Goal: Task Accomplishment & Management: Manage account settings

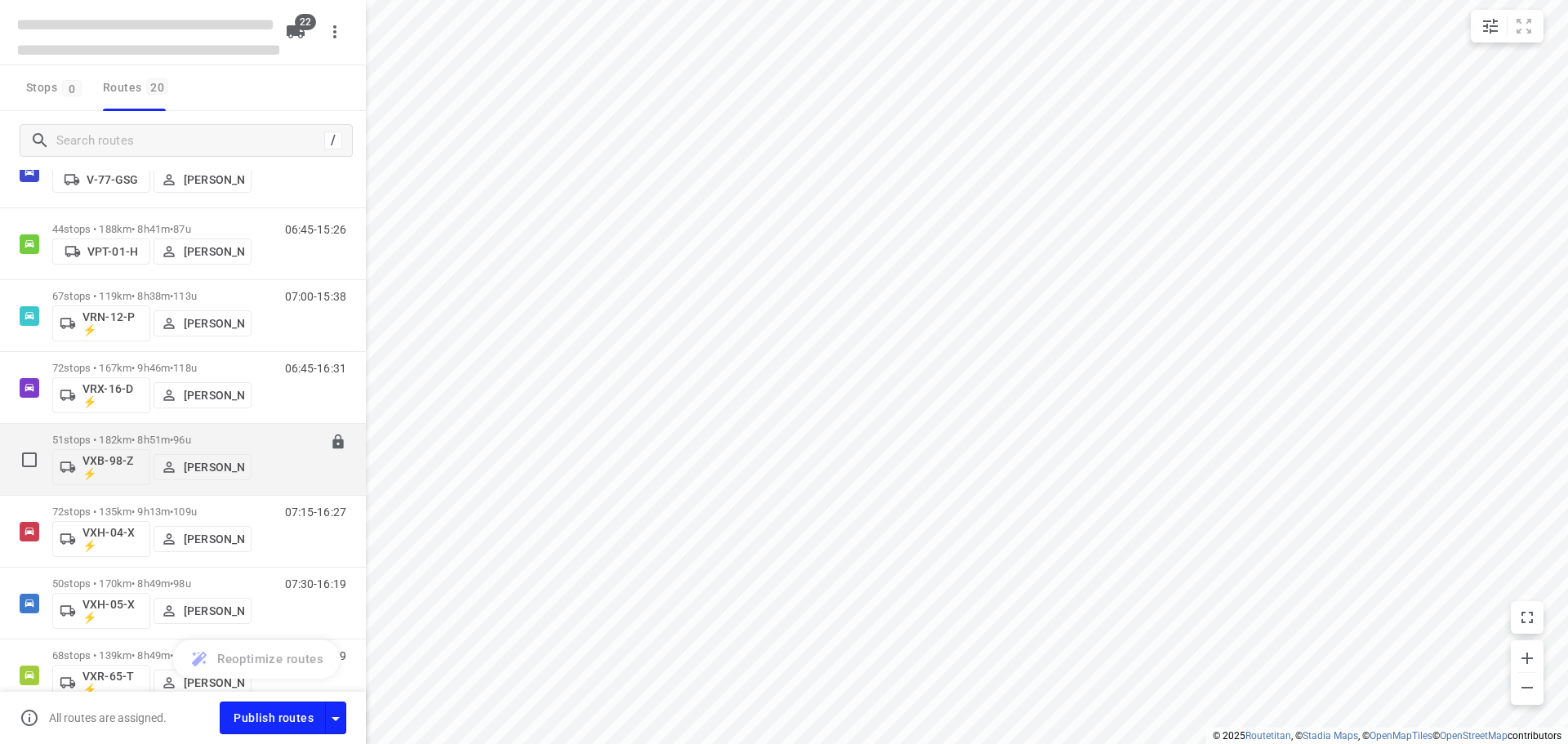
scroll to position [1017, 0]
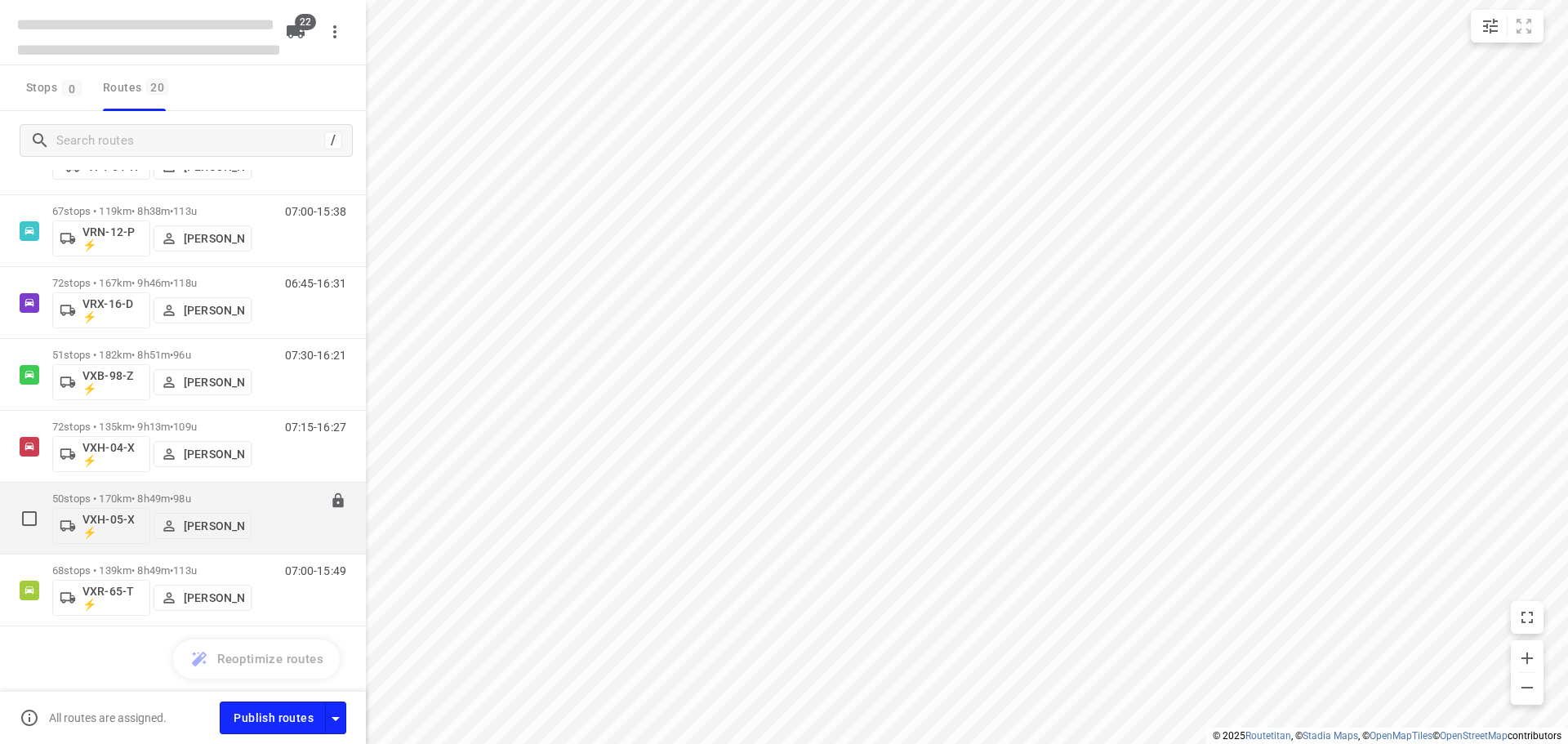
click at [188, 513] on button "[PERSON_NAME]" at bounding box center [202, 526] width 98 height 26
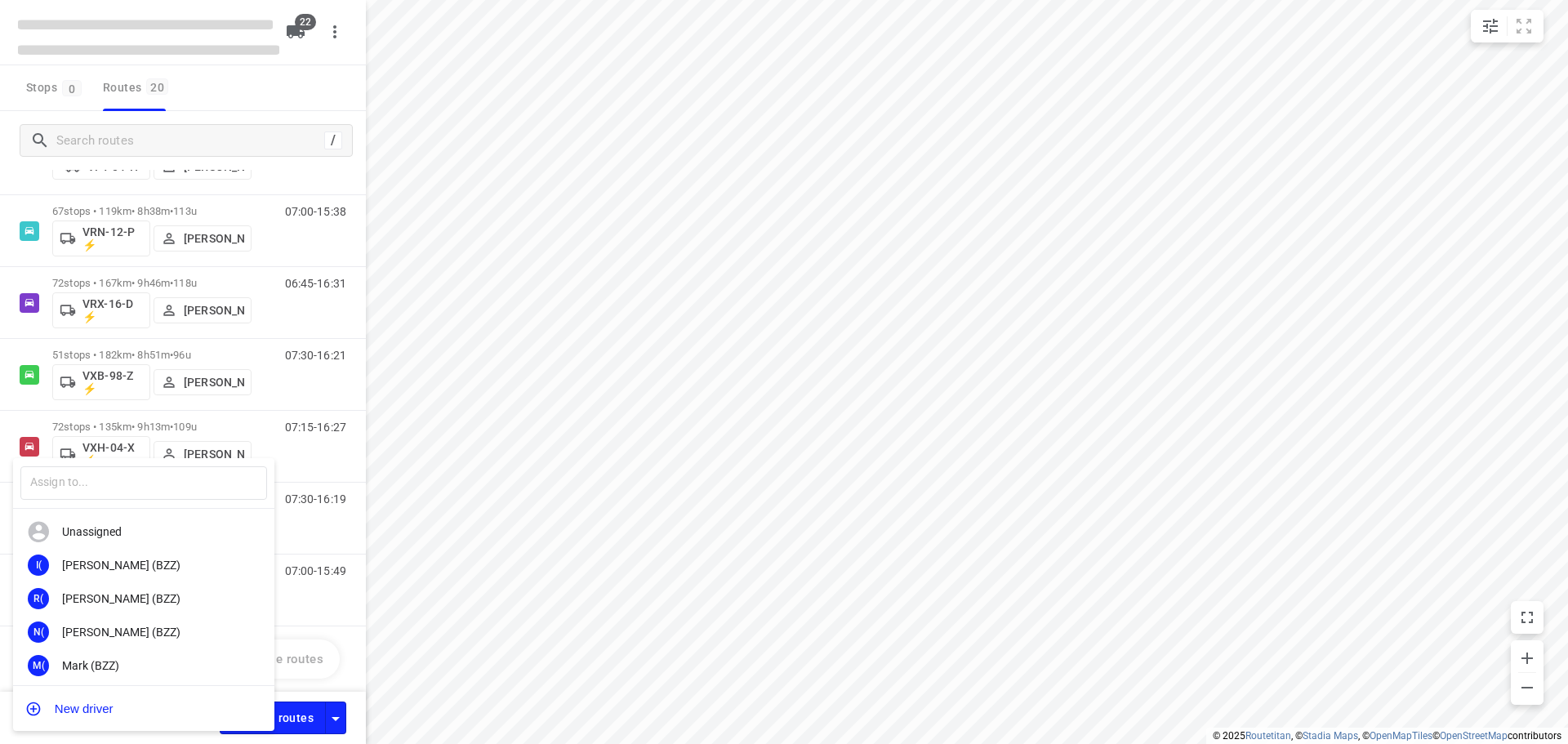
click at [136, 492] on div at bounding box center [784, 372] width 1568 height 744
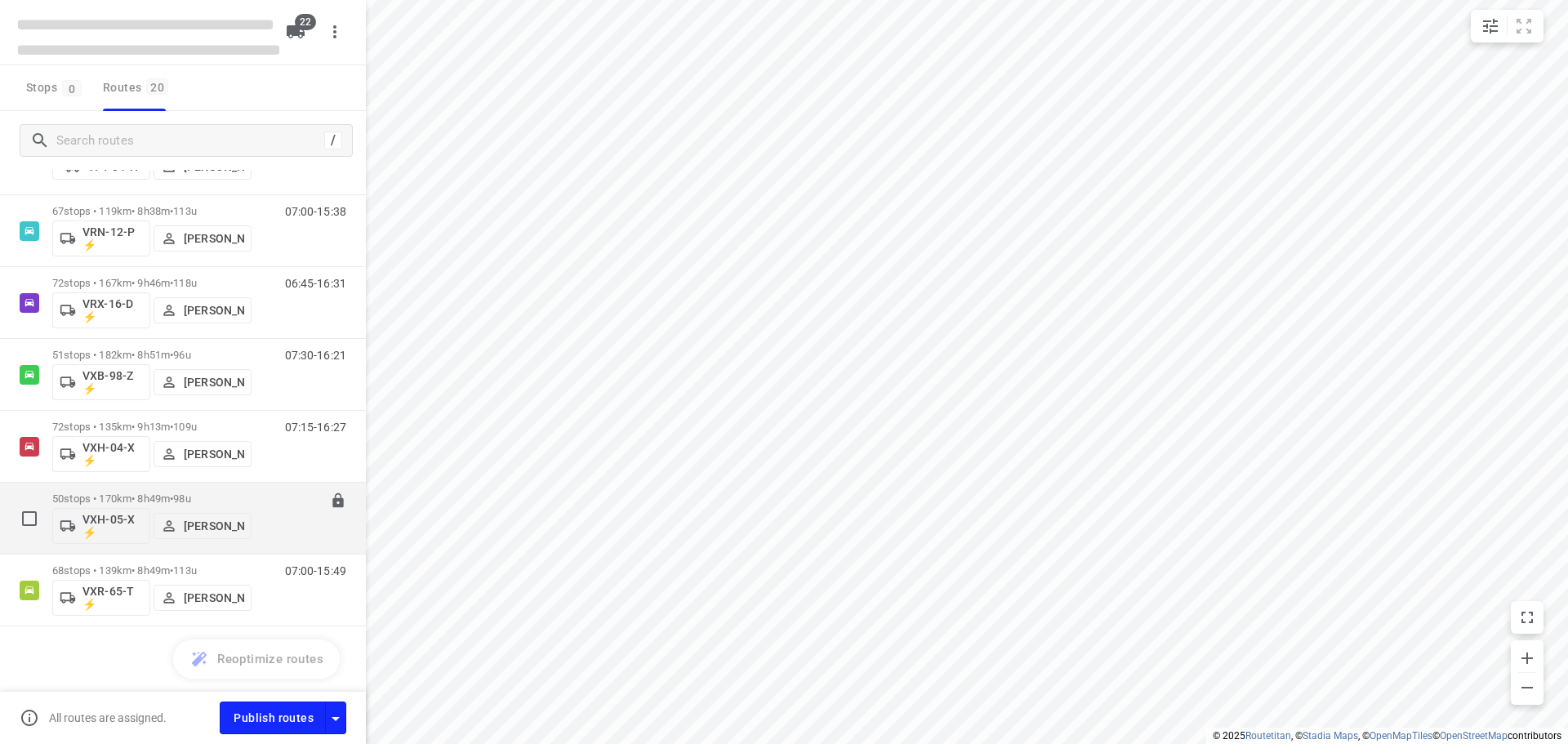
click at [190, 497] on span "98u" at bounding box center [182, 498] width 18 height 12
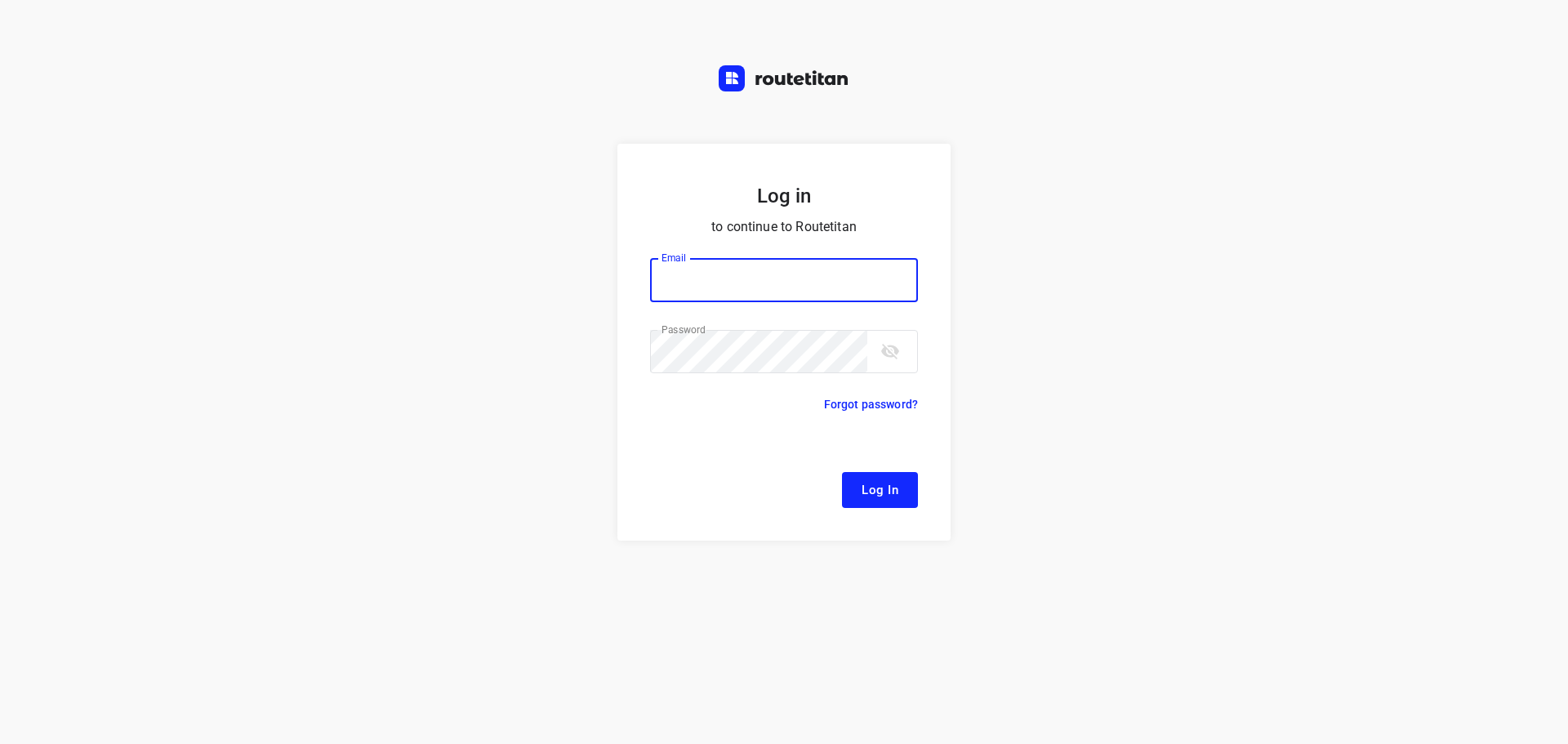
type input "[EMAIL_ADDRESS][DOMAIN_NAME]"
click at [892, 495] on span "Log In" at bounding box center [880, 490] width 37 height 21
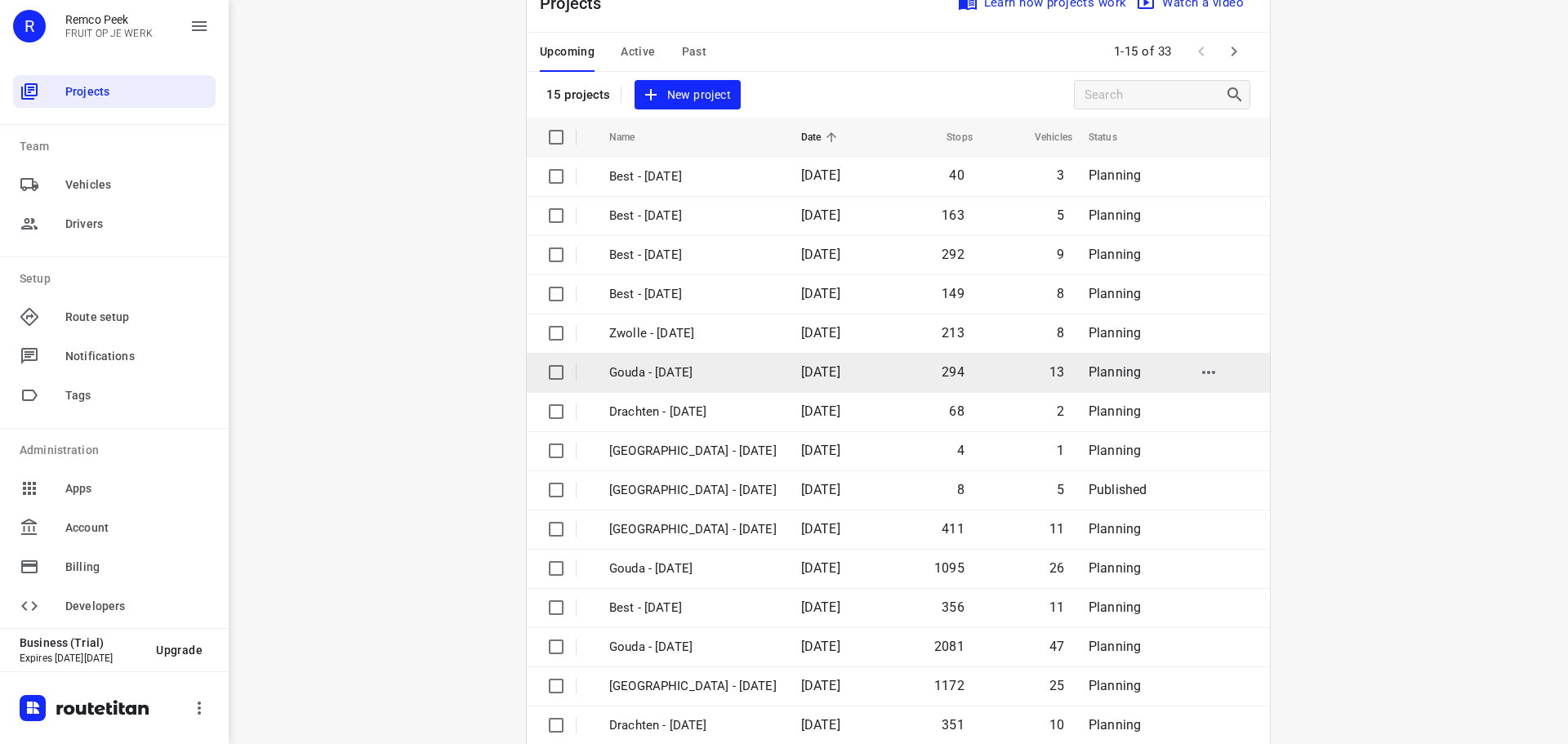
scroll to position [81, 0]
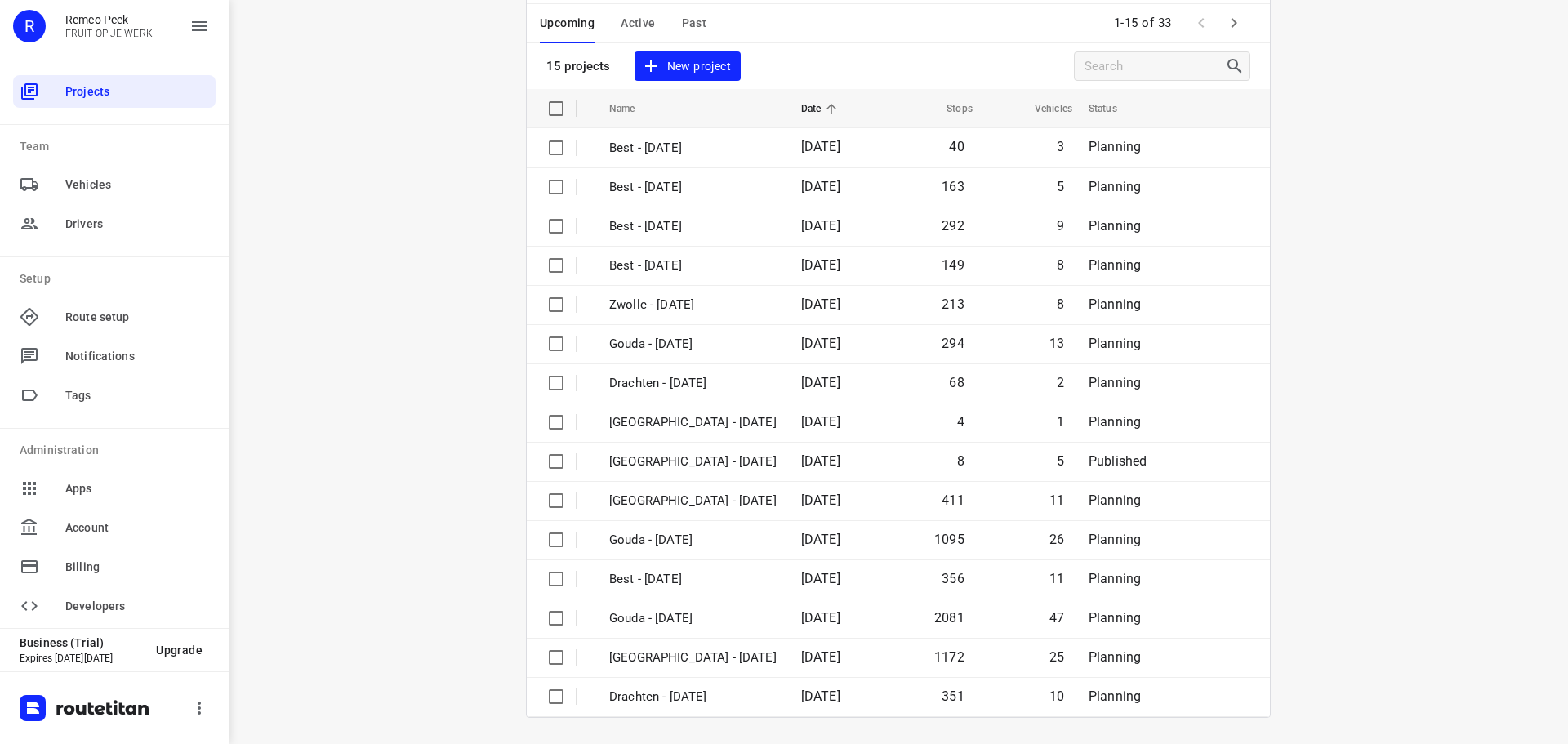
click at [1230, 29] on icon "button" at bounding box center [1234, 23] width 19 height 19
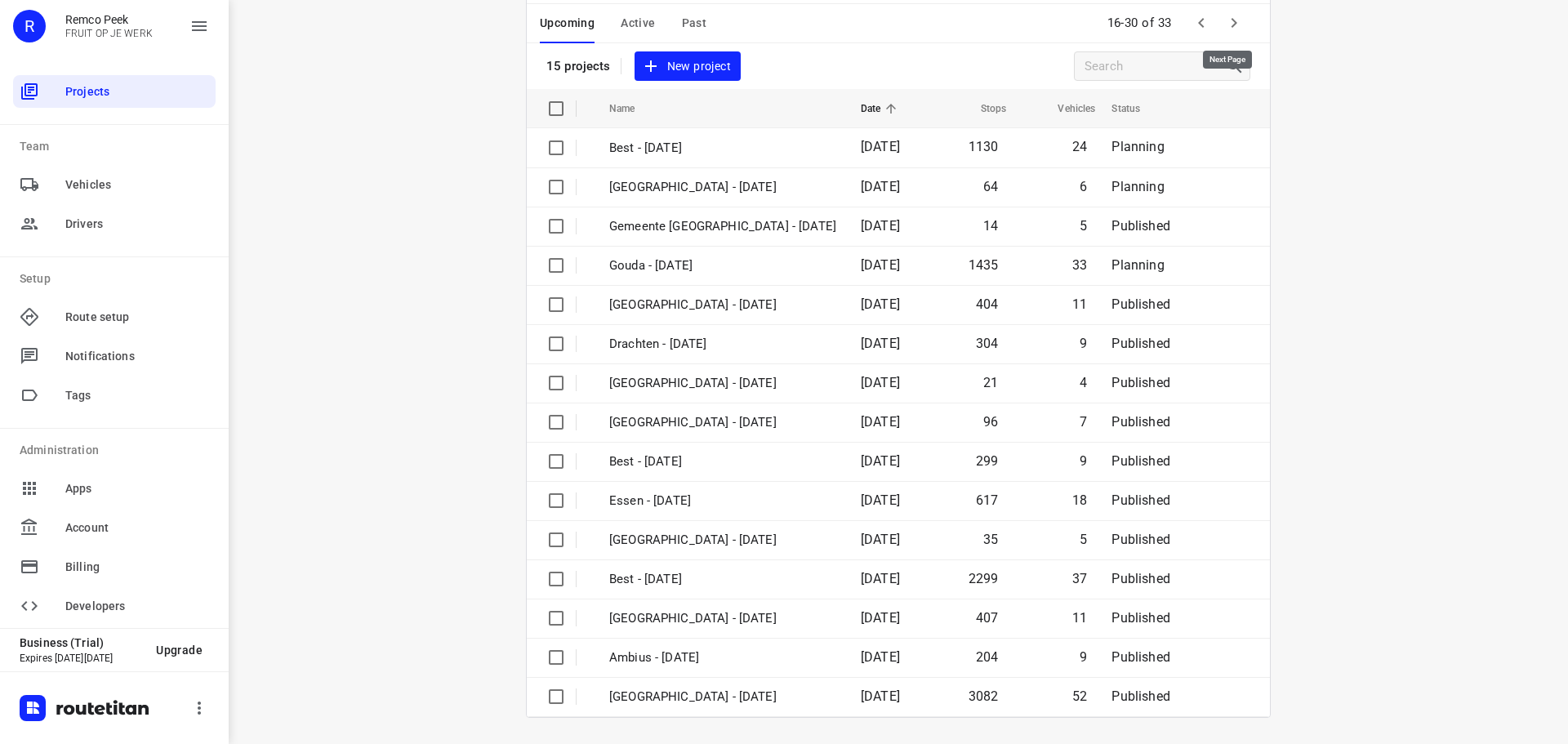
click at [1232, 27] on icon "button" at bounding box center [1234, 23] width 19 height 19
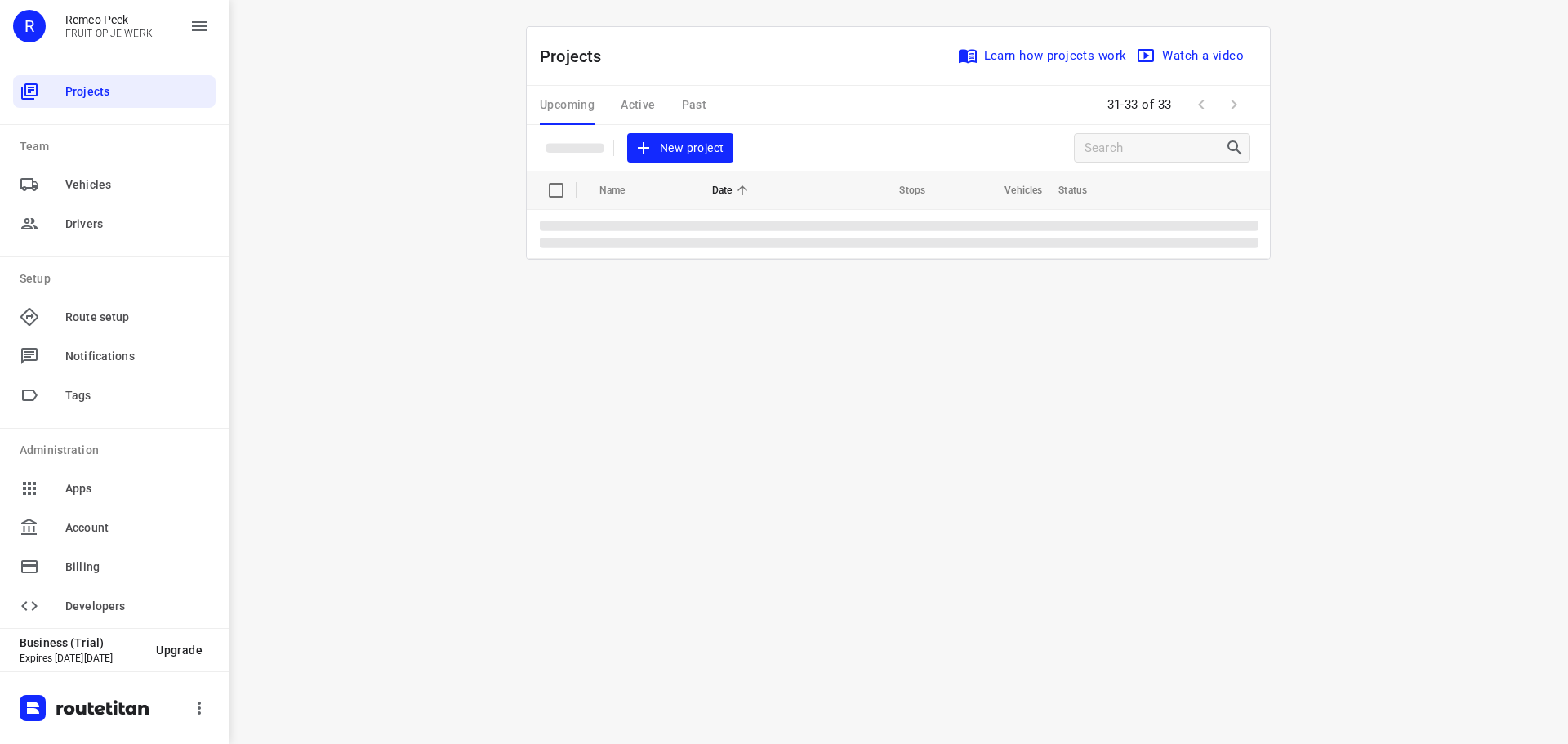
scroll to position [0, 0]
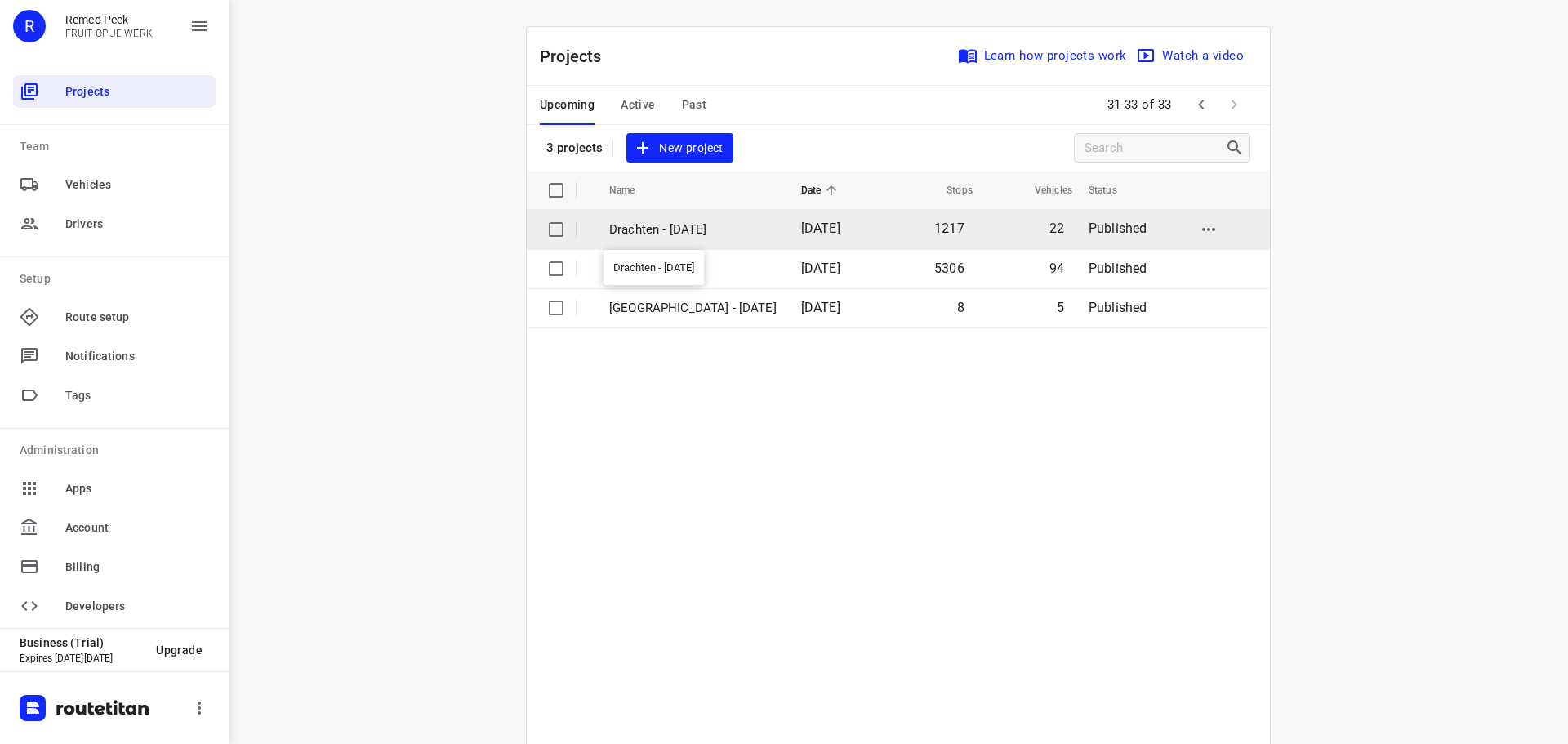
click at [685, 233] on p "Drachten - [DATE]" at bounding box center [693, 229] width 167 height 18
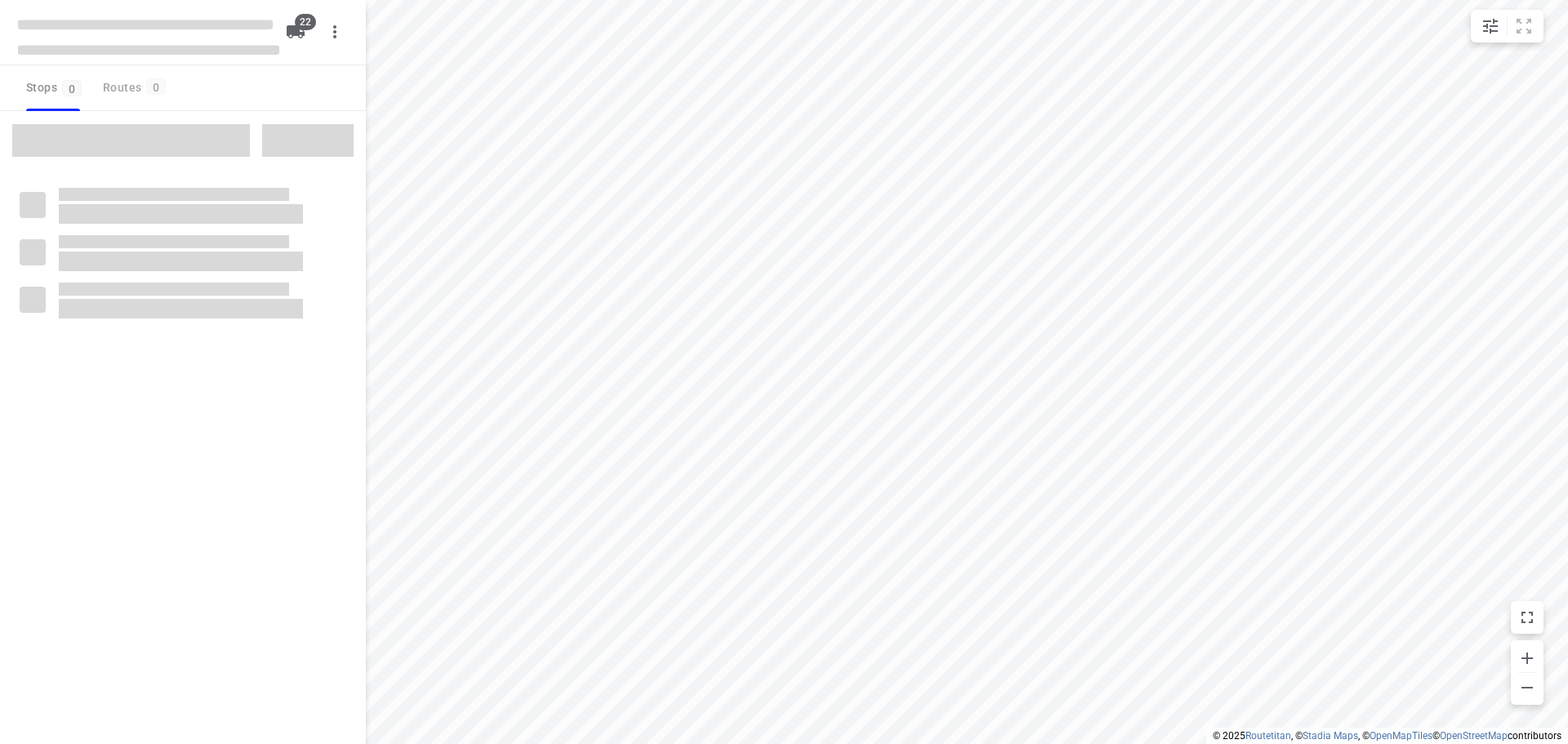
checkbox input "true"
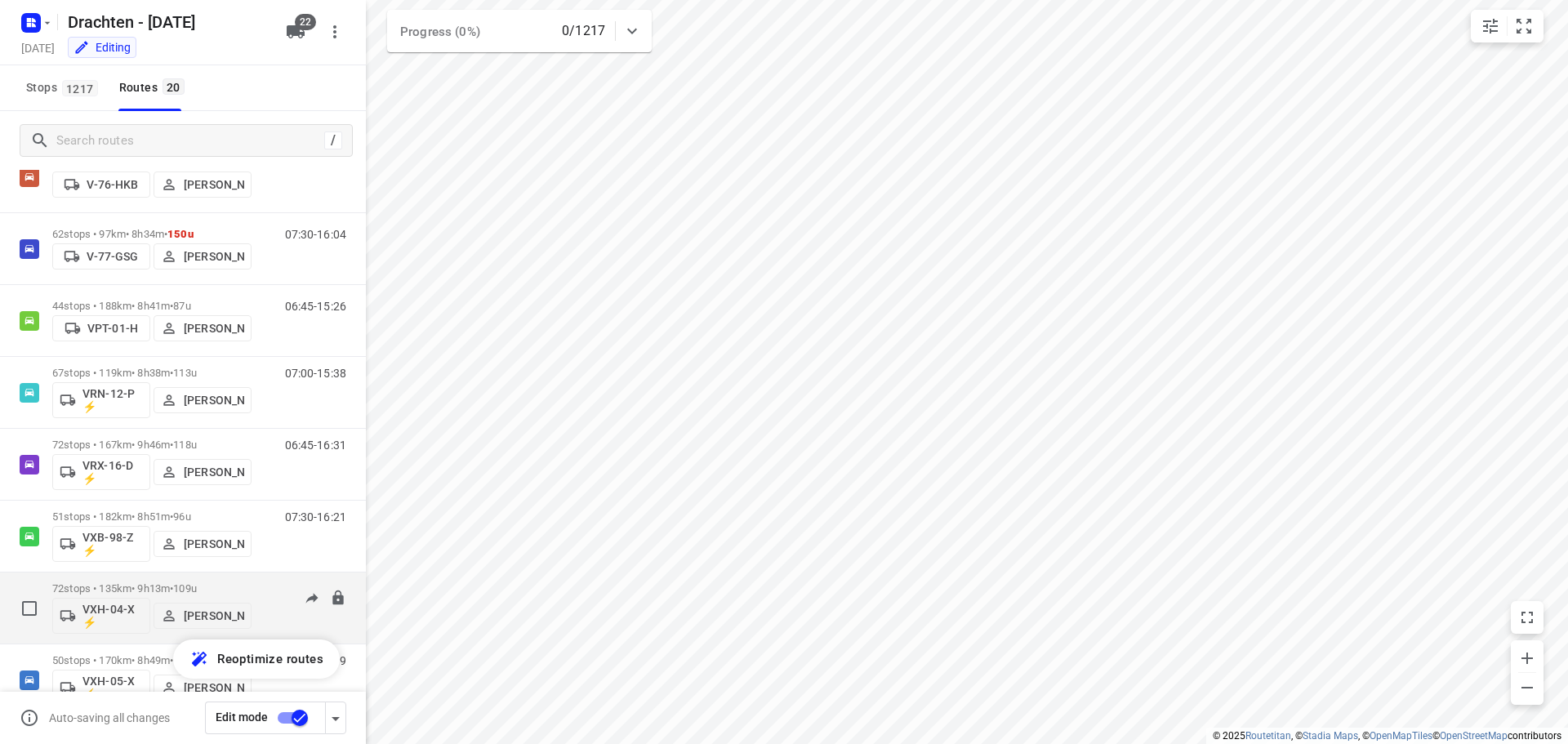
scroll to position [968, 0]
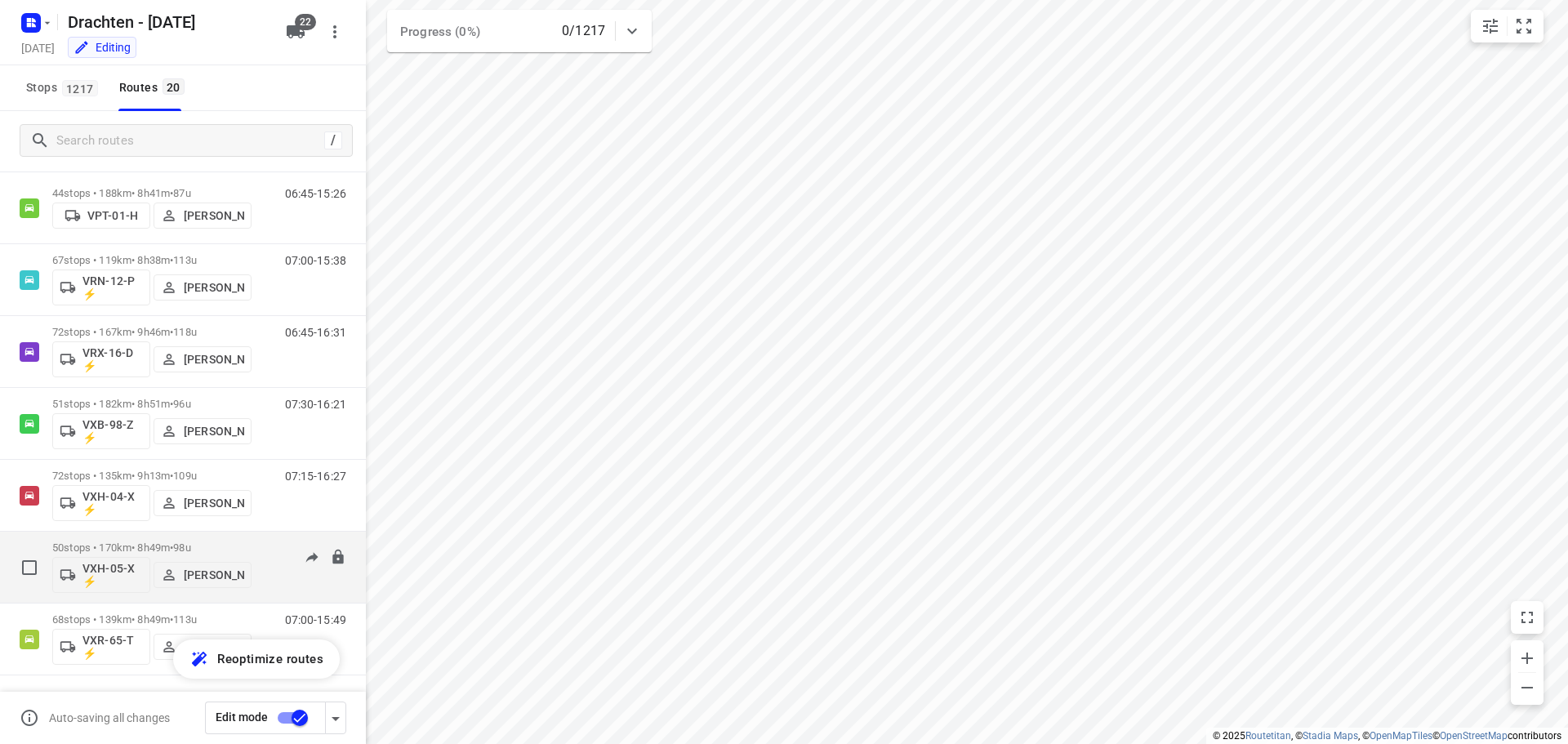
click at [264, 547] on div "07:30-16:19" at bounding box center [305, 571] width 81 height 60
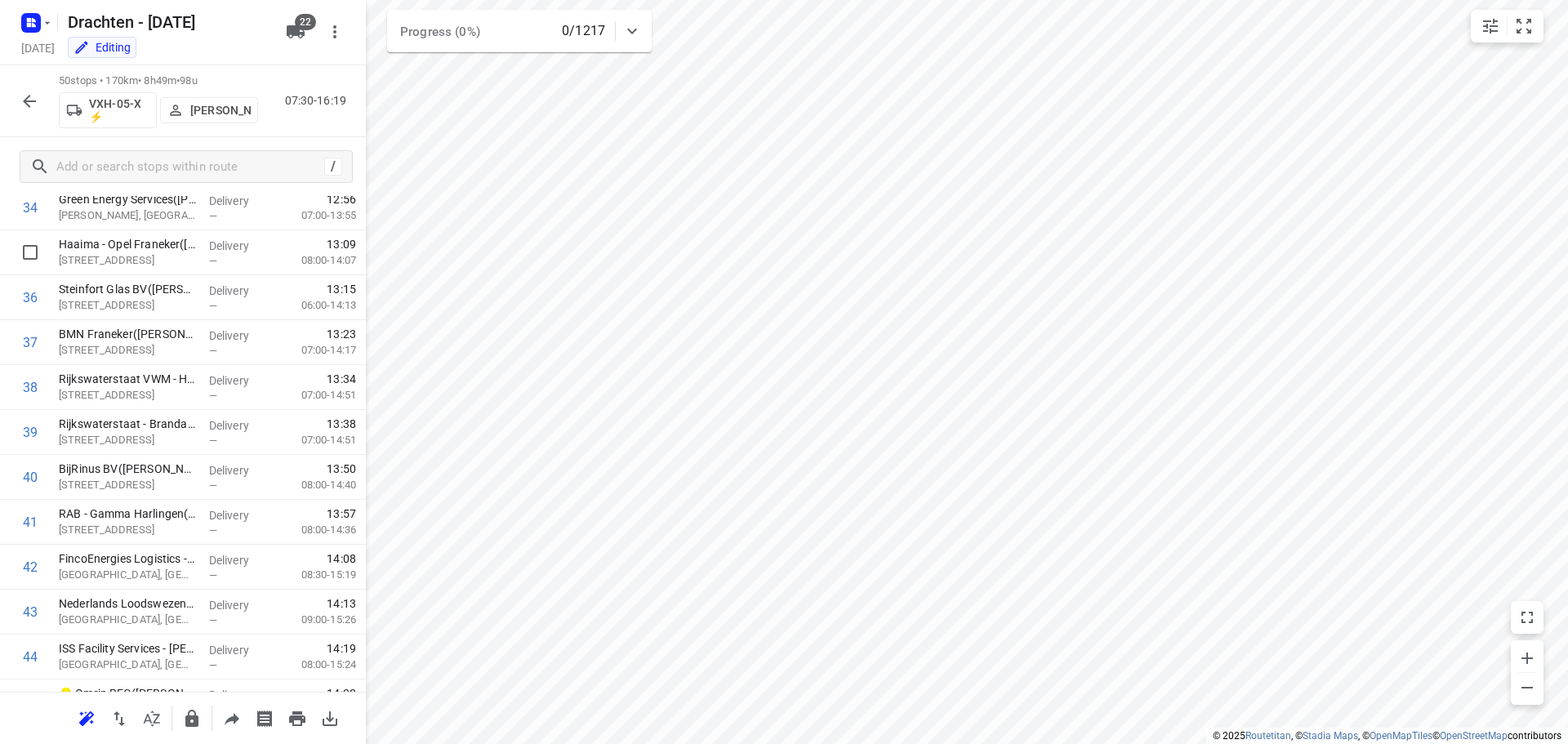
scroll to position [1877, 0]
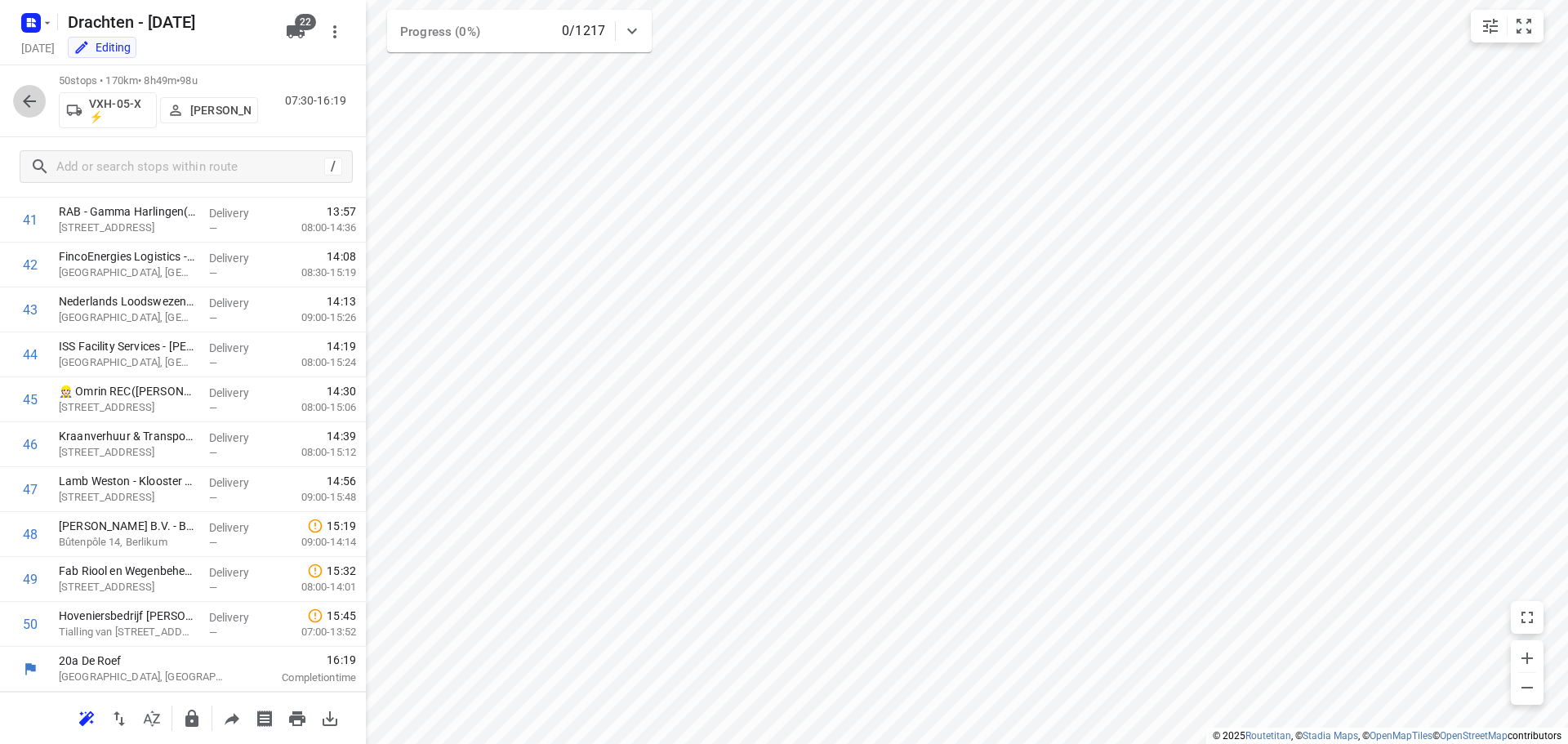
click at [27, 102] on icon "button" at bounding box center [29, 101] width 19 height 19
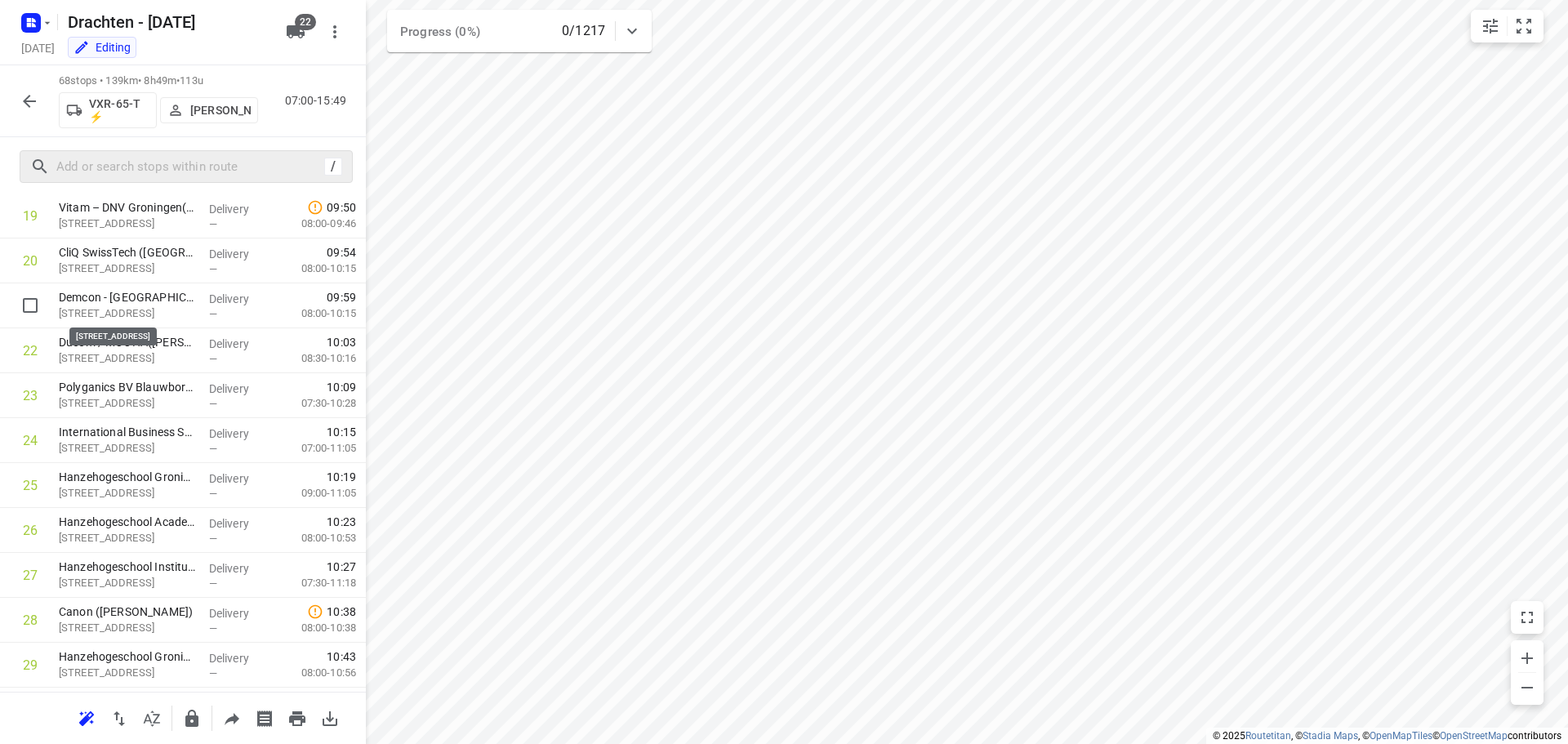
scroll to position [898, 0]
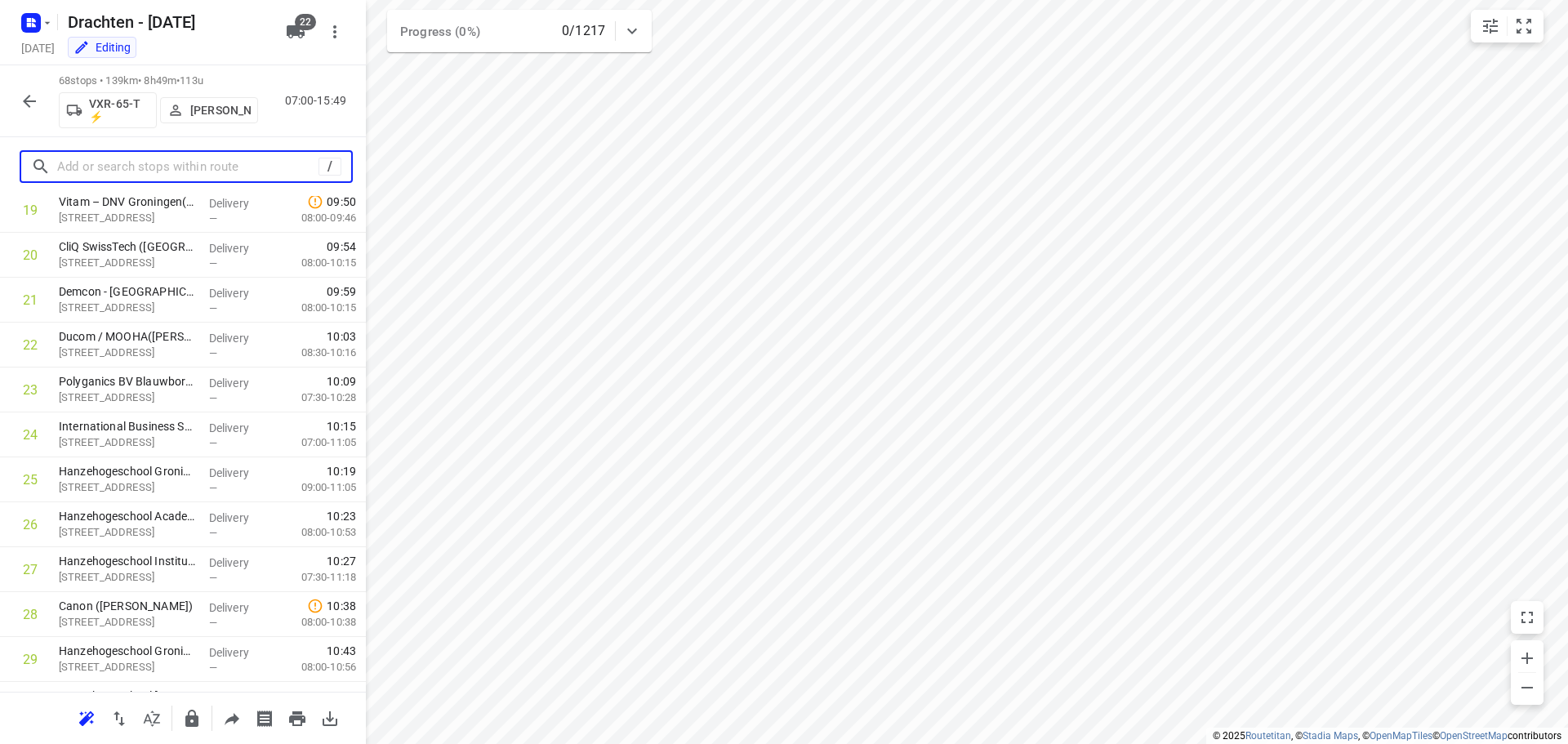
click at [118, 168] on input "text" at bounding box center [187, 166] width 262 height 25
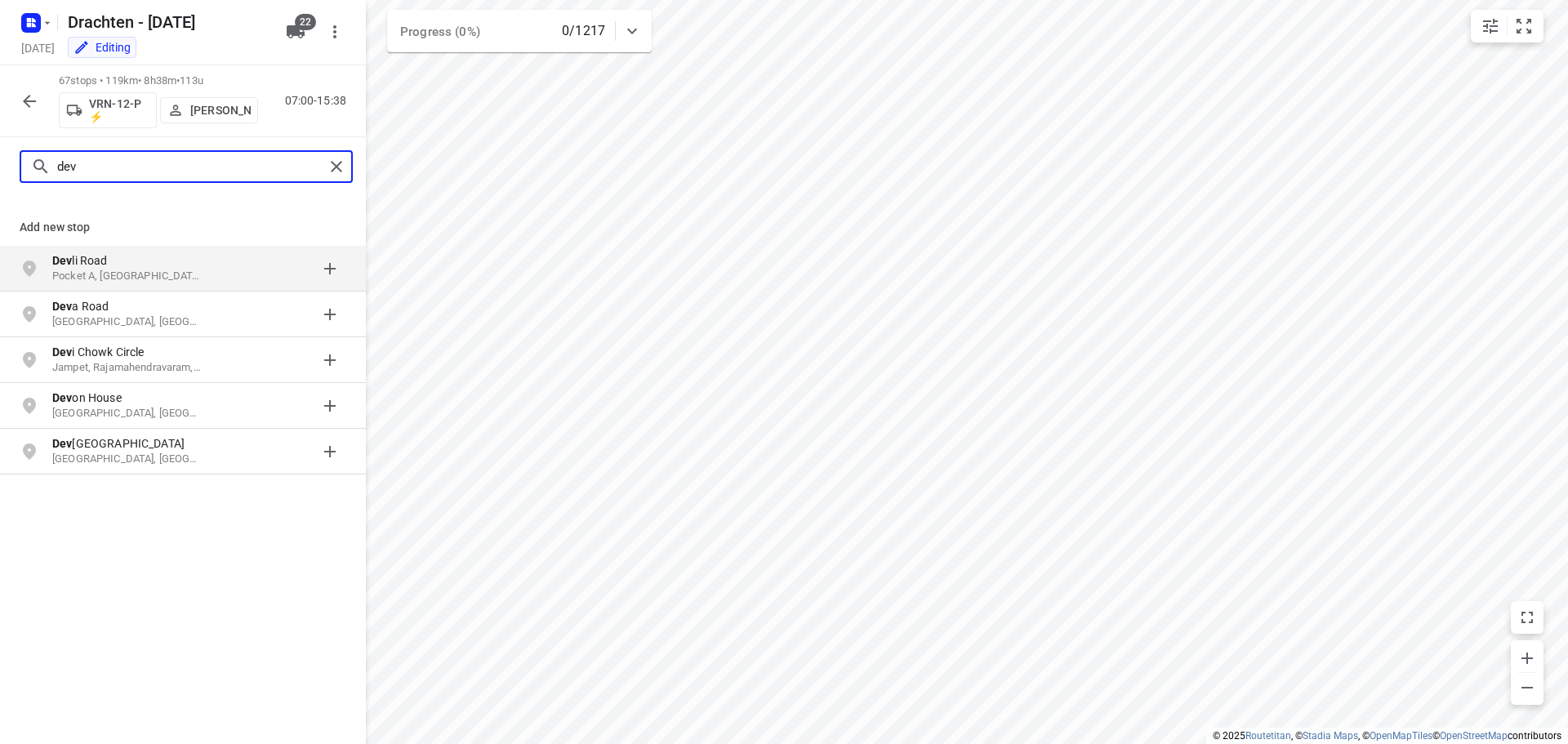
click at [84, 165] on input "dev" at bounding box center [190, 166] width 267 height 25
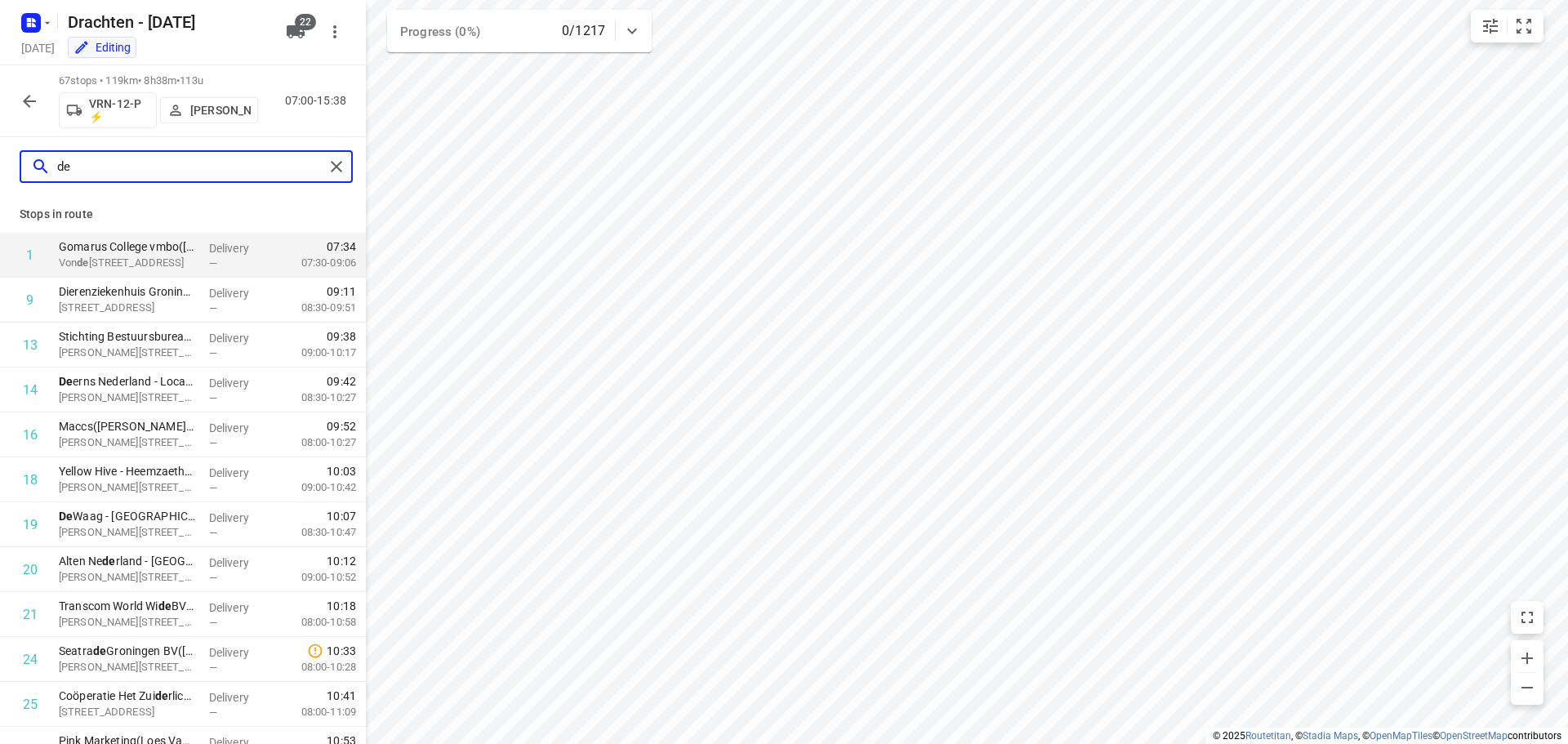
type input "dev"
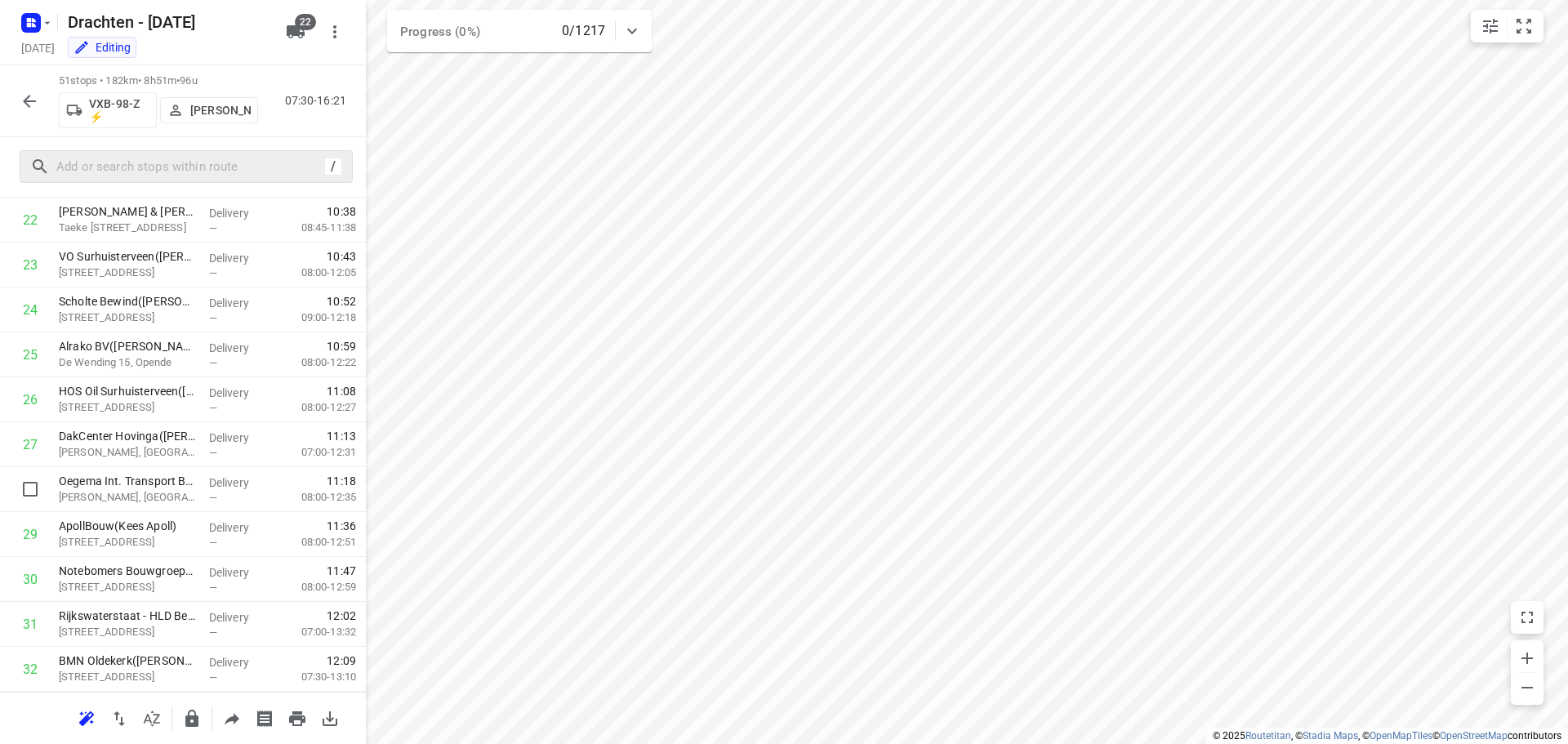
scroll to position [778, 0]
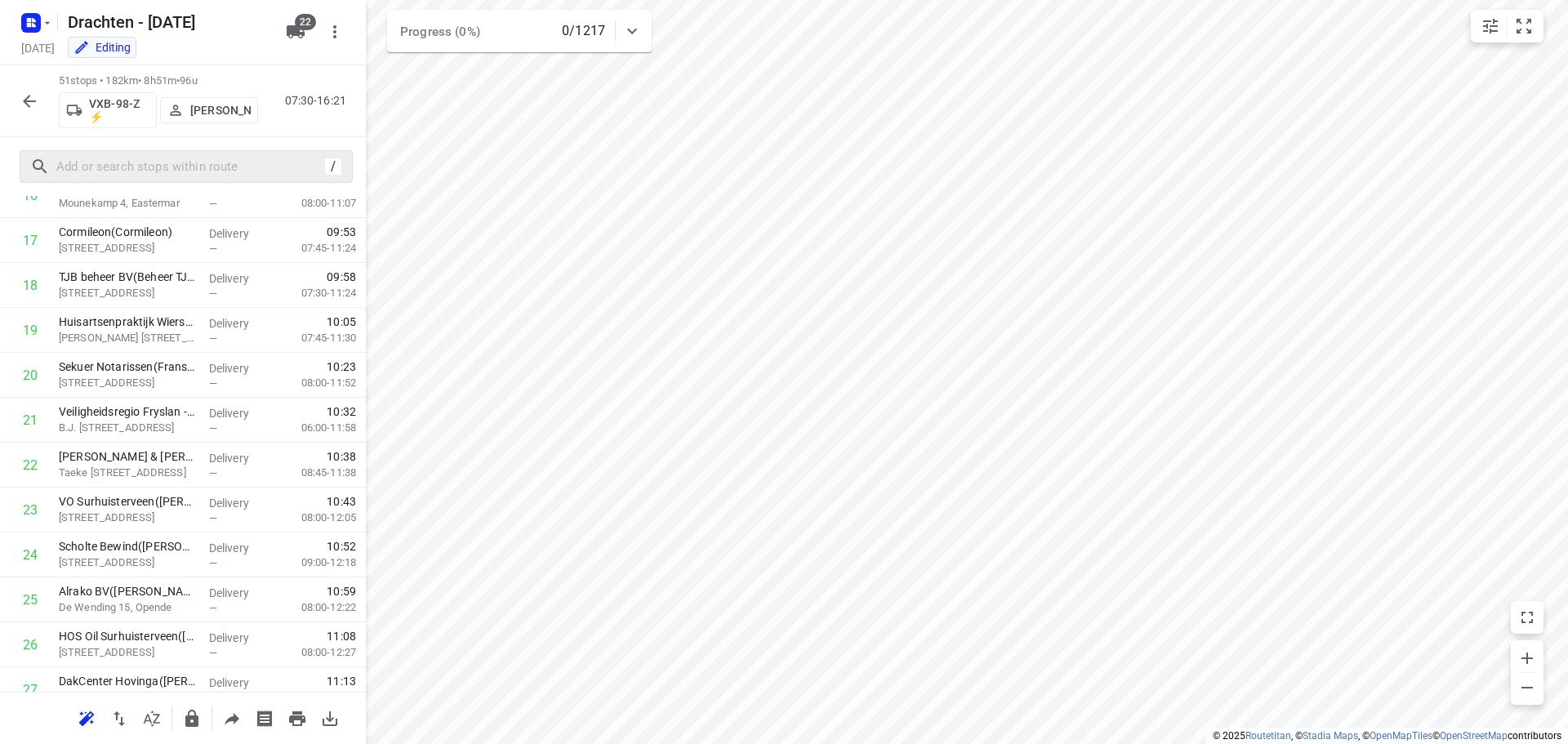
click at [25, 101] on icon "button" at bounding box center [29, 101] width 13 height 13
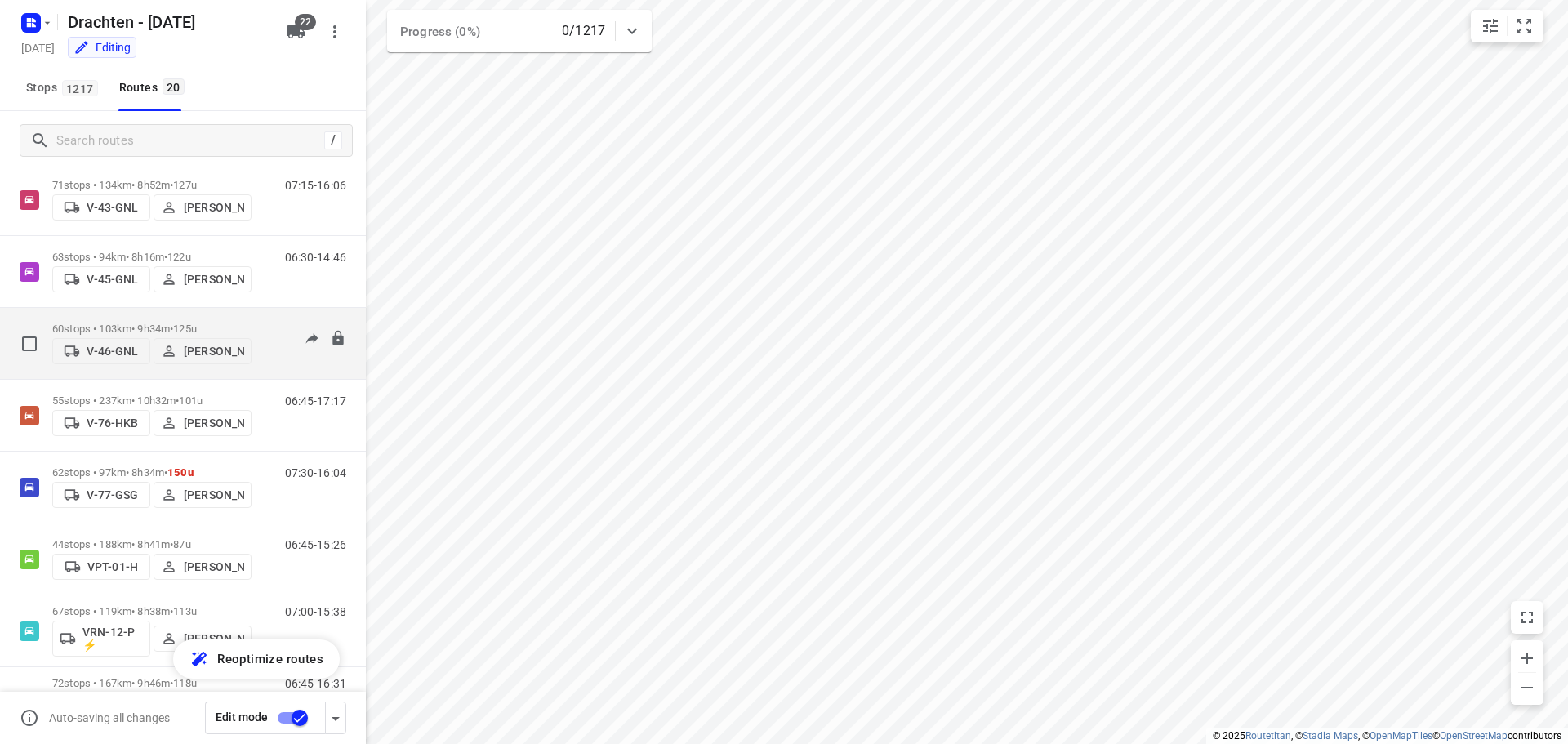
scroll to position [968, 0]
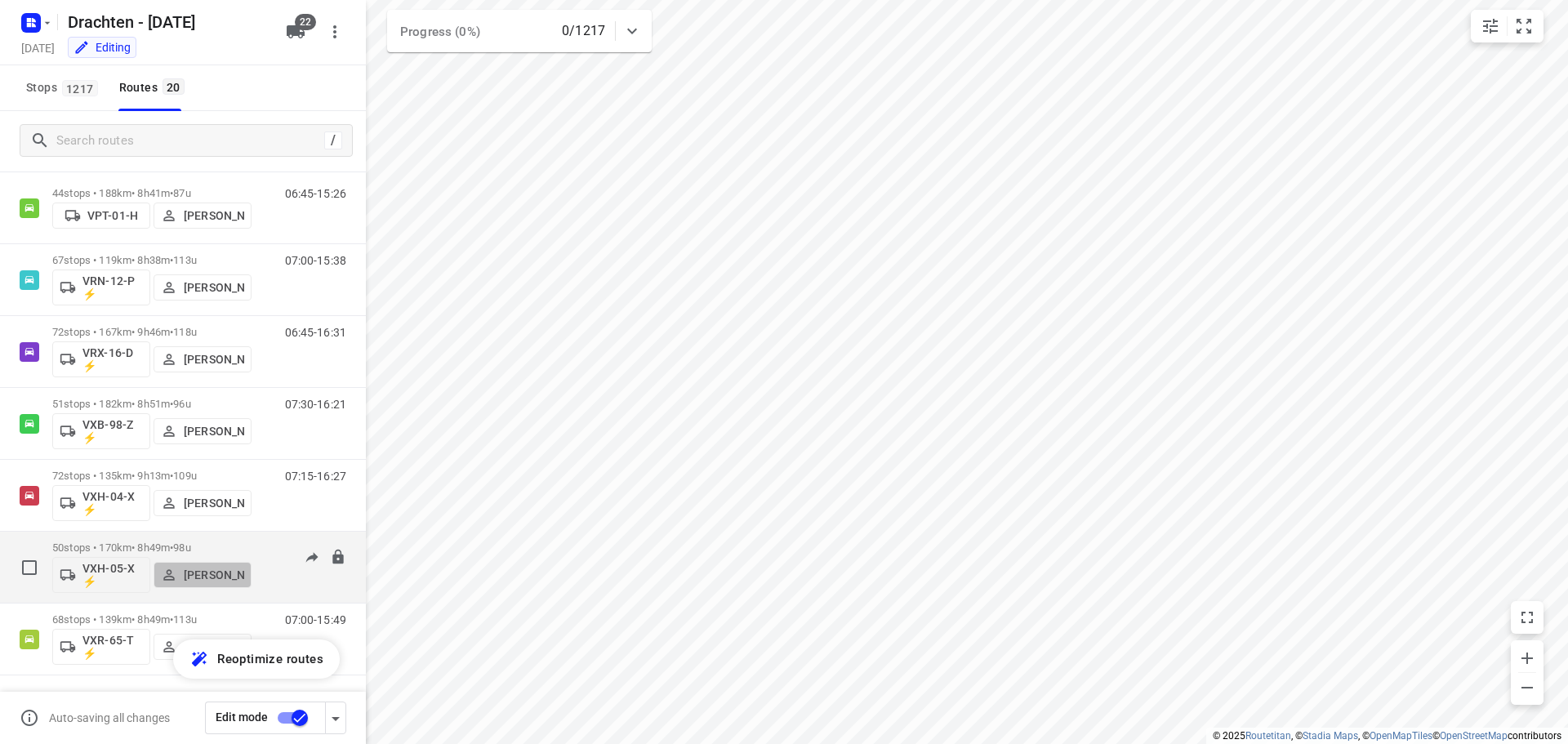
click at [195, 572] on p "[PERSON_NAME]" at bounding box center [214, 574] width 60 height 13
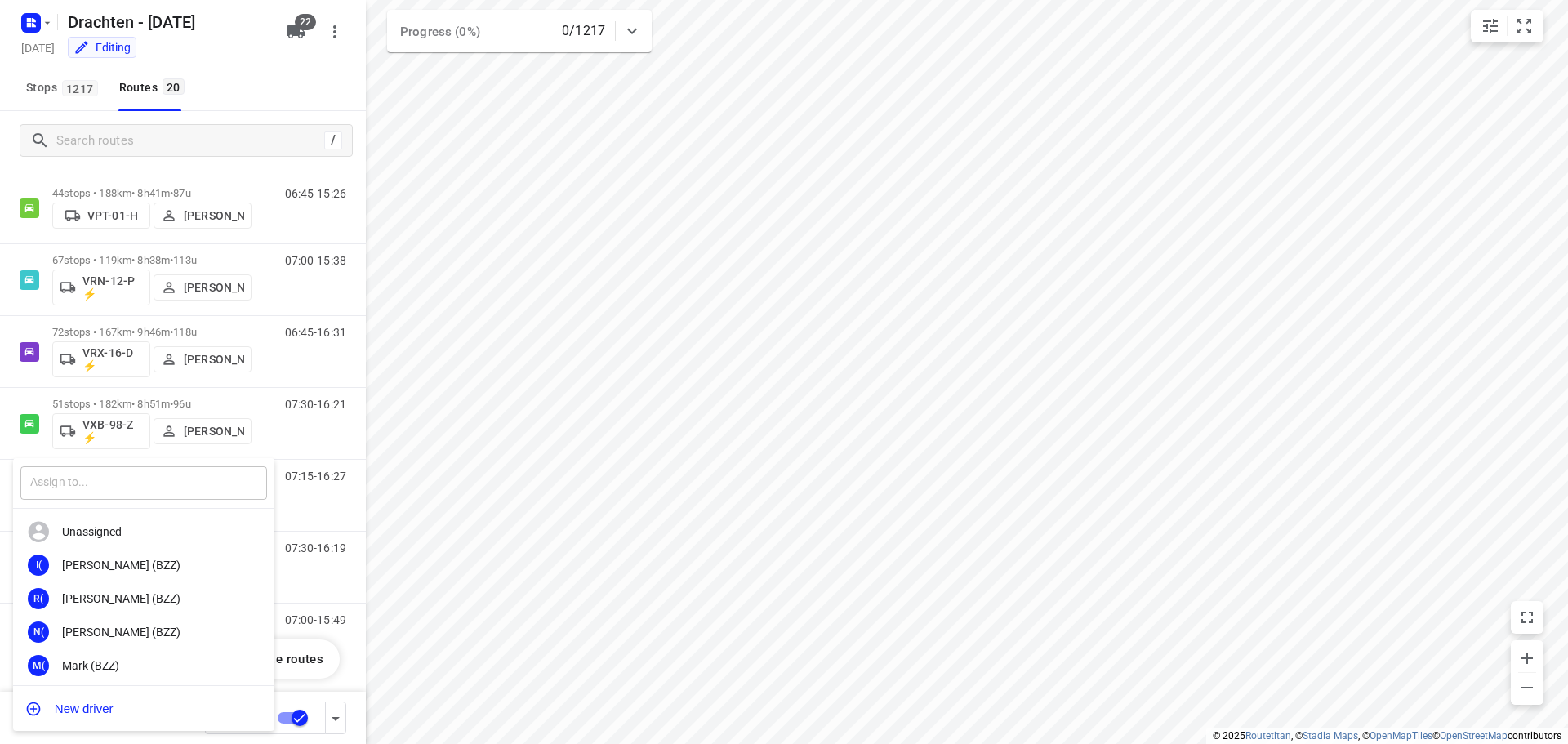
drag, startPoint x: 104, startPoint y: 464, endPoint x: 103, endPoint y: 478, distance: 14.0
click at [104, 473] on div "​" at bounding box center [144, 483] width 262 height 51
click at [103, 478] on input "text" at bounding box center [144, 483] width 247 height 33
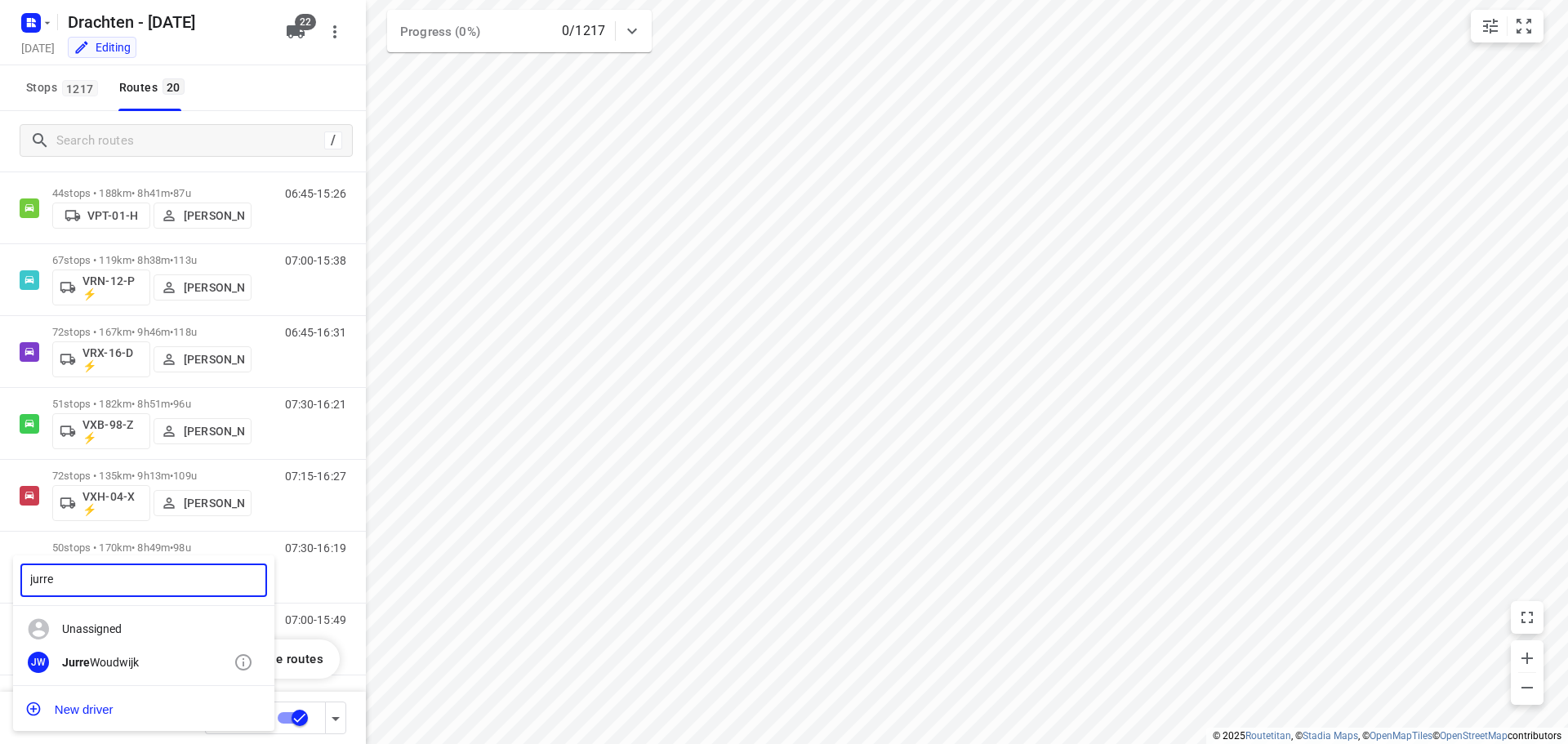
type input "jurre"
drag, startPoint x: 126, startPoint y: 656, endPoint x: 250, endPoint y: 606, distance: 133.7
click at [127, 656] on div "[PERSON_NAME]" at bounding box center [148, 662] width 172 height 13
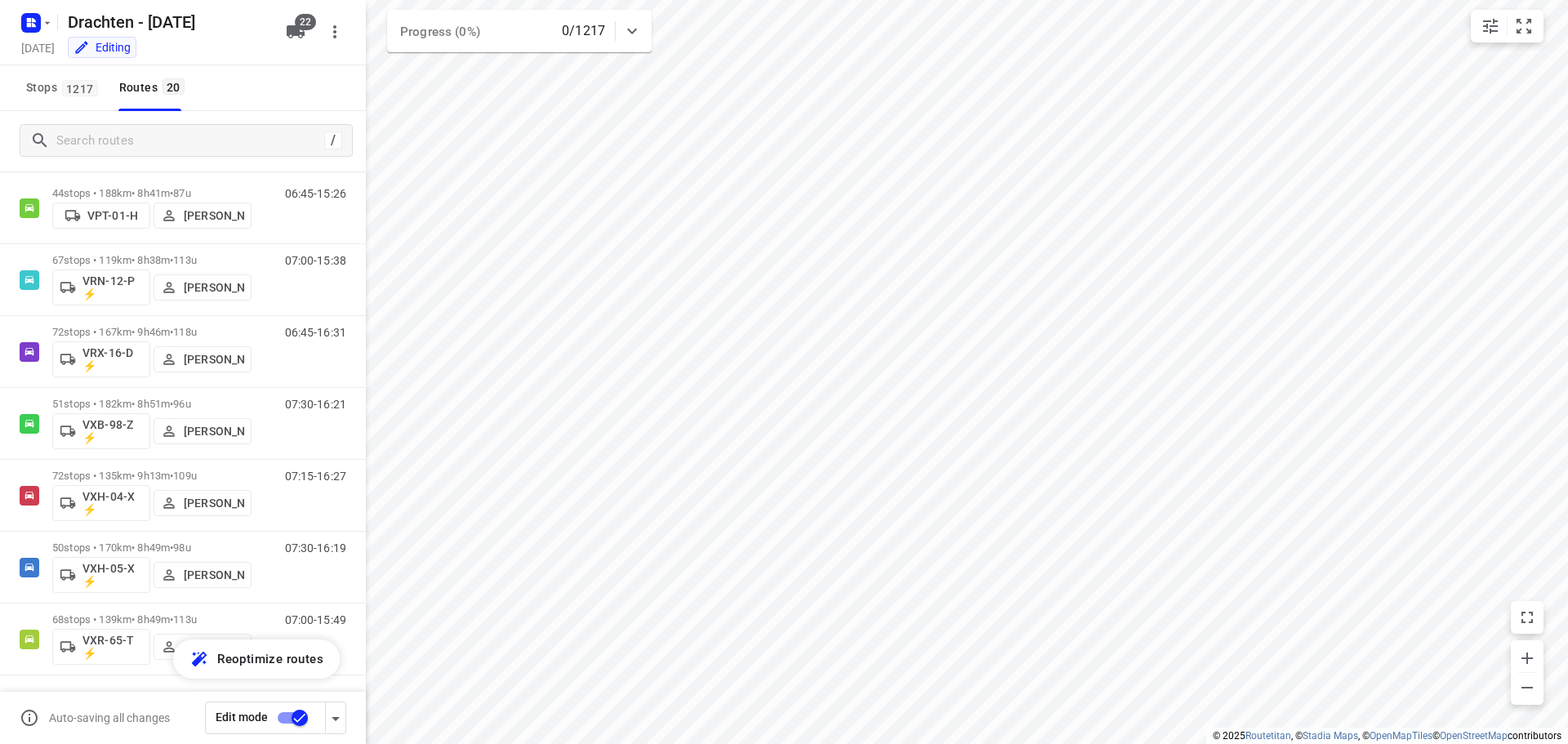
click at [299, 719] on input "checkbox" at bounding box center [299, 717] width 93 height 31
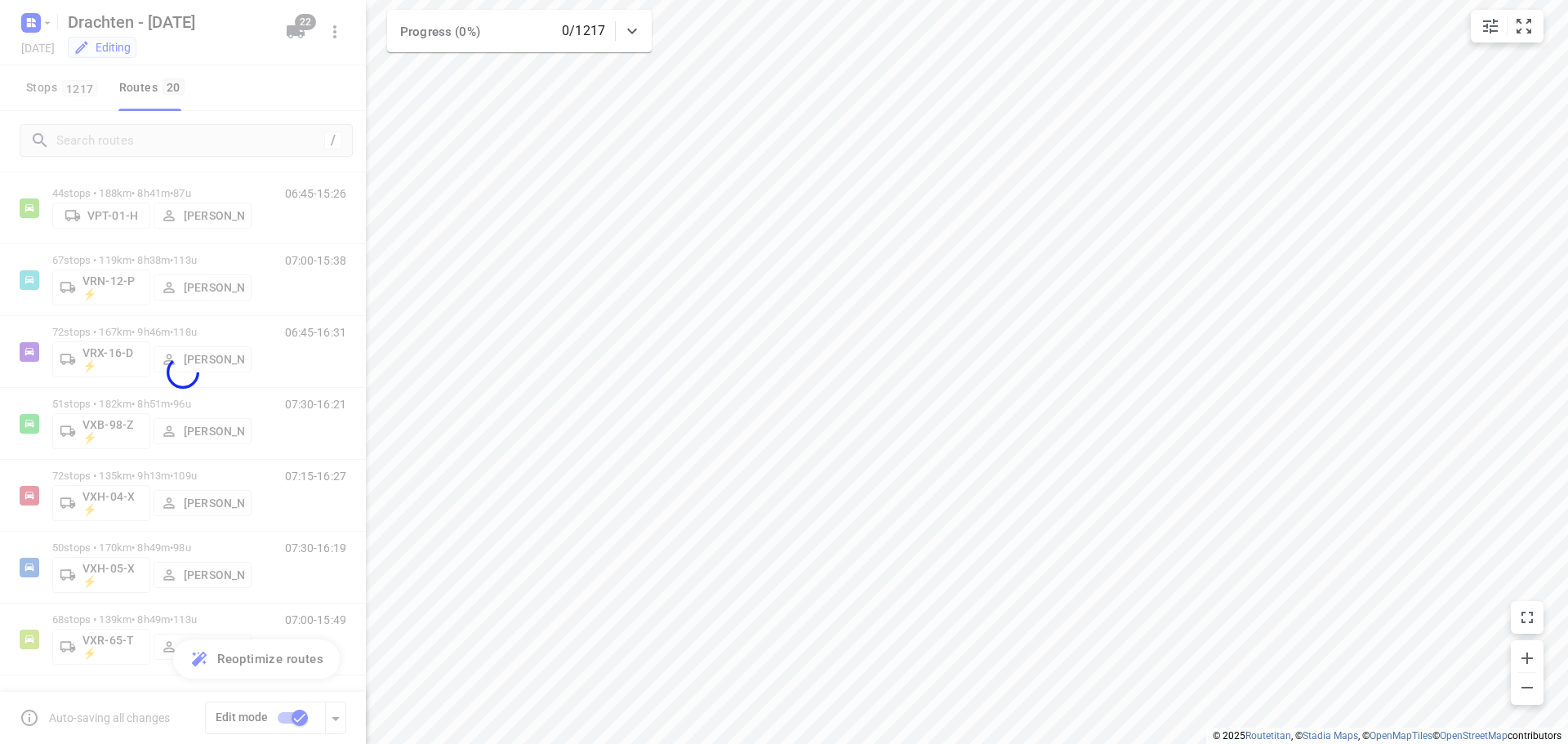
checkbox input "false"
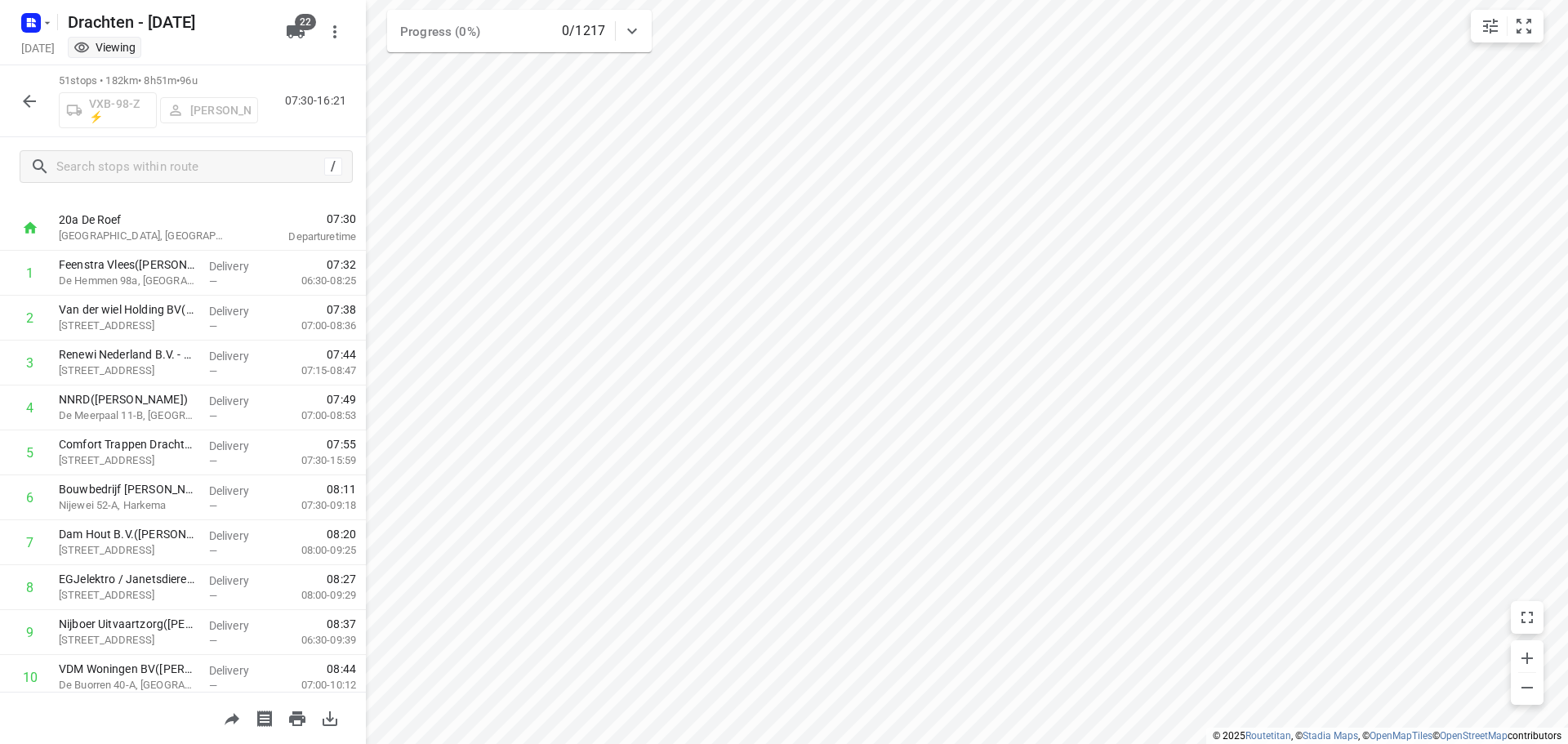
scroll to position [0, 0]
